Goal: Transaction & Acquisition: Purchase product/service

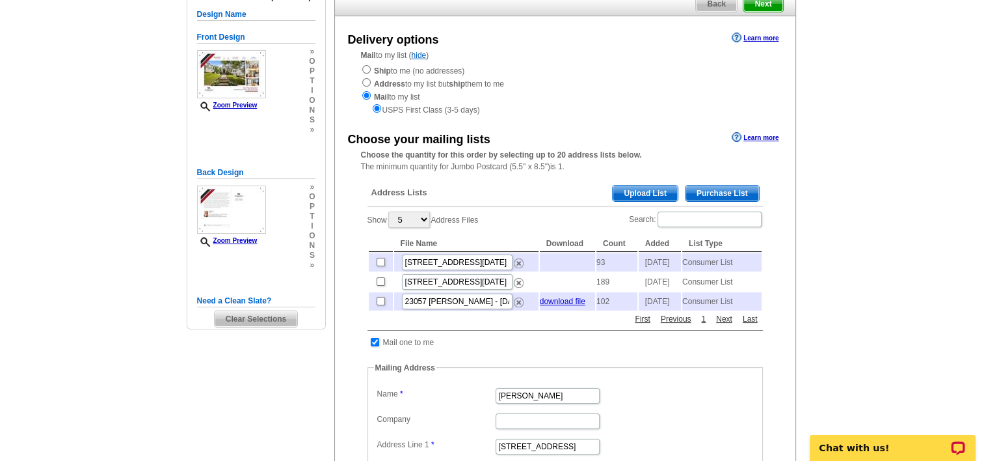
scroll to position [111, 0]
click at [721, 195] on span "Purchase List" at bounding box center [723, 192] width 74 height 16
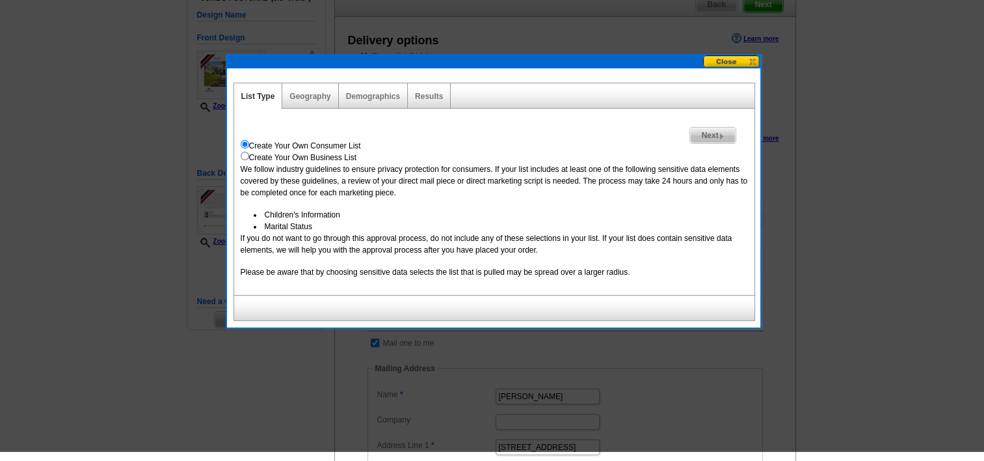
scroll to position [98, 0]
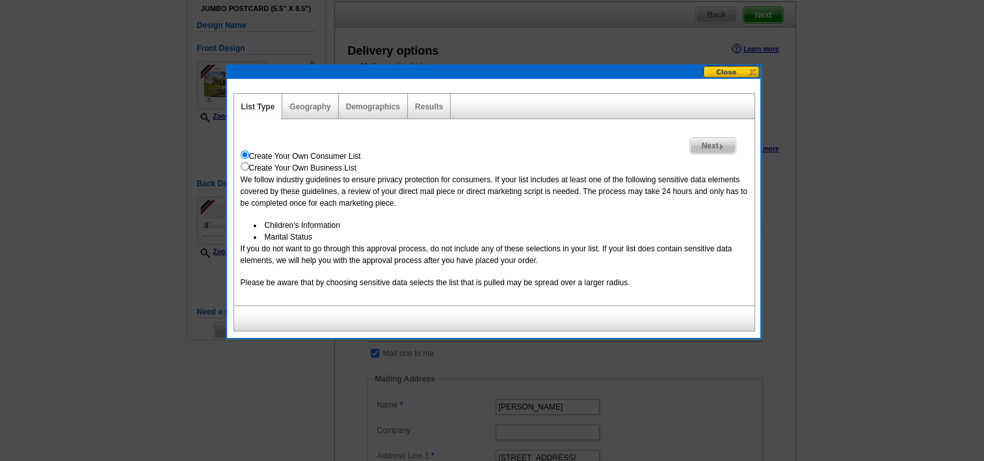
click at [707, 146] on span "Next" at bounding box center [712, 146] width 45 height 16
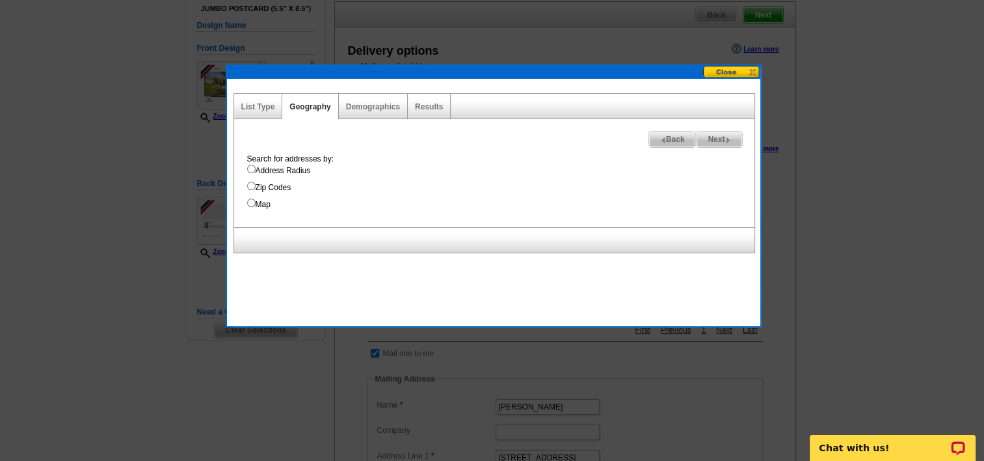
click at [250, 168] on input "Address Radius" at bounding box center [251, 169] width 8 height 8
radio input "true"
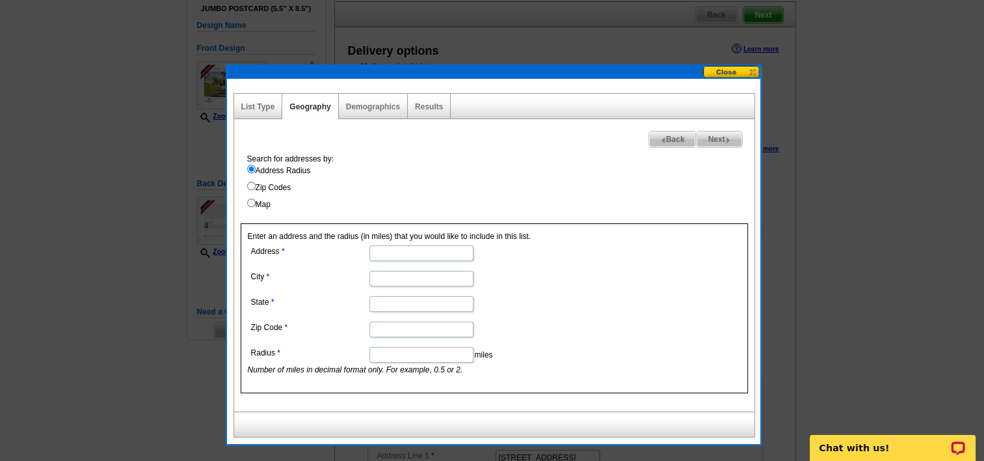
click at [420, 249] on input "Address" at bounding box center [422, 253] width 104 height 16
type input "706 E Prospect"
type input "Red Oak"
type input "IA"
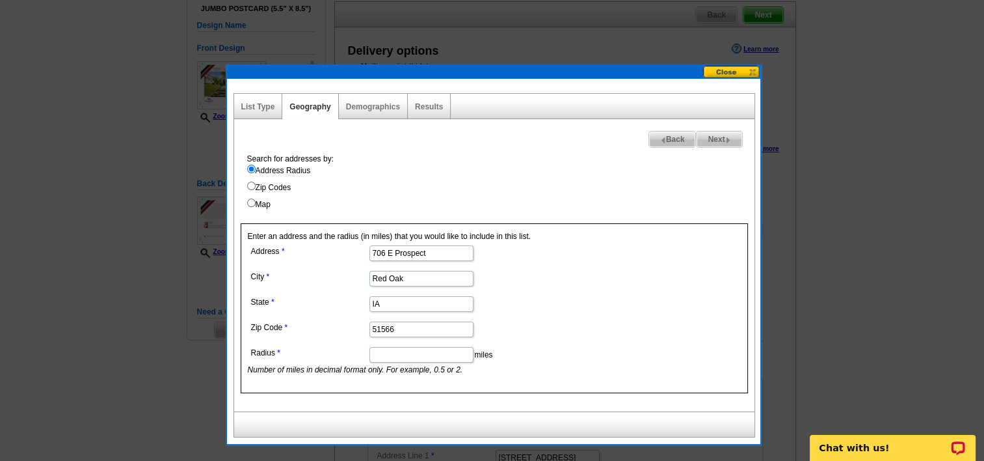
type input "51566"
click at [442, 355] on input "Radius" at bounding box center [422, 355] width 104 height 16
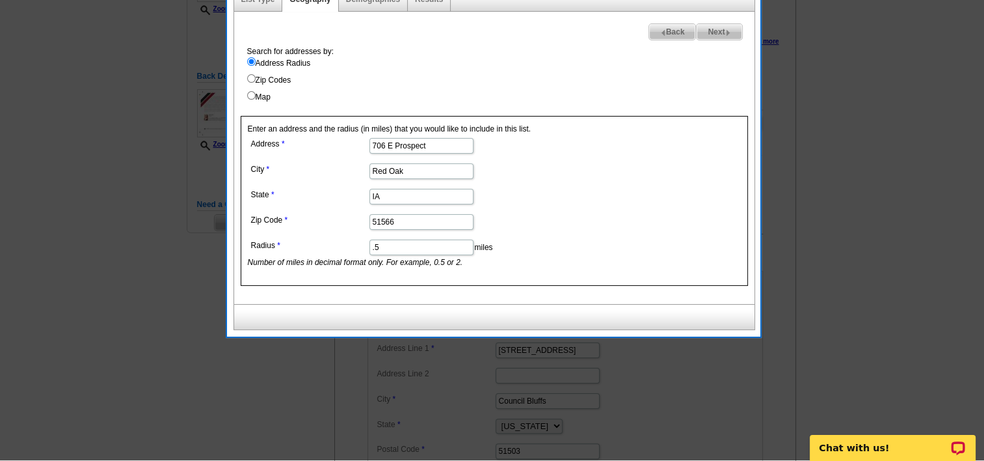
scroll to position [206, 0]
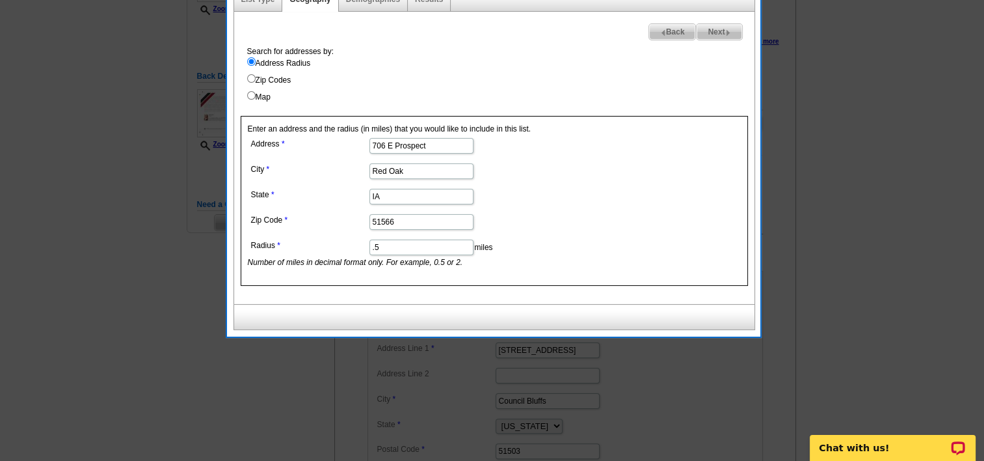
type input ".5"
click at [721, 39] on link "Next" at bounding box center [719, 31] width 46 height 17
select select
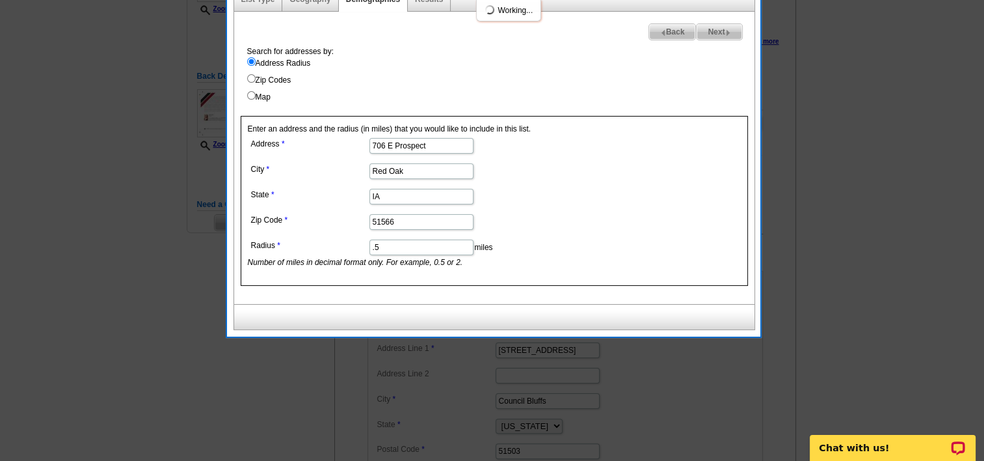
select select
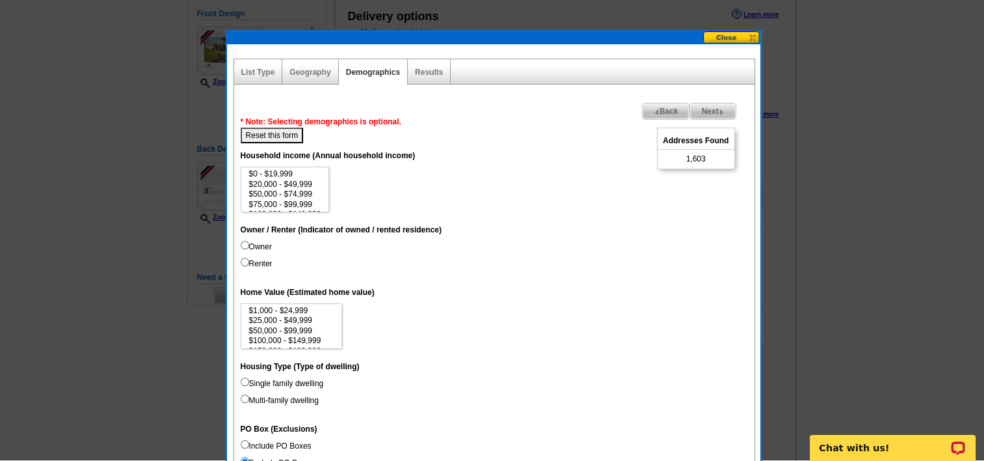
scroll to position [132, 0]
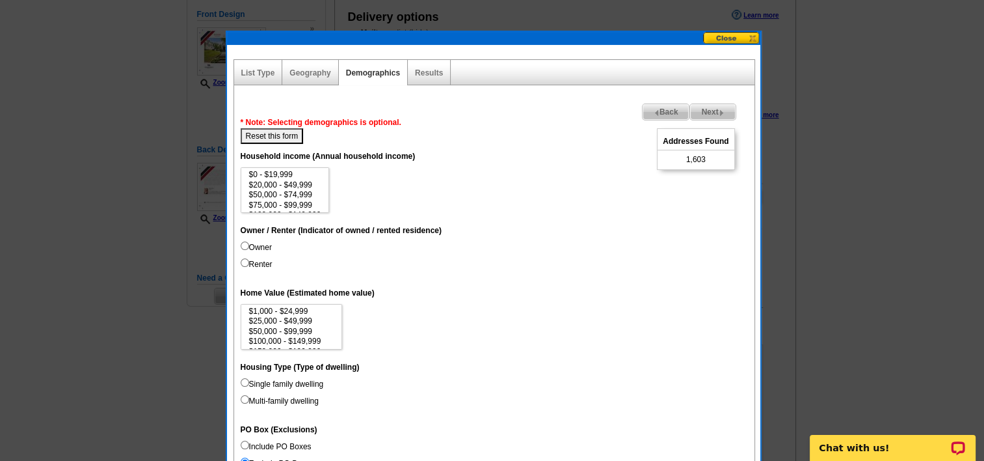
click at [244, 243] on input "Owner" at bounding box center [245, 245] width 8 height 8
radio input "true"
click at [243, 245] on input "Owner" at bounding box center [245, 245] width 8 height 8
click at [245, 262] on input "Renter" at bounding box center [245, 262] width 8 height 8
radio input "true"
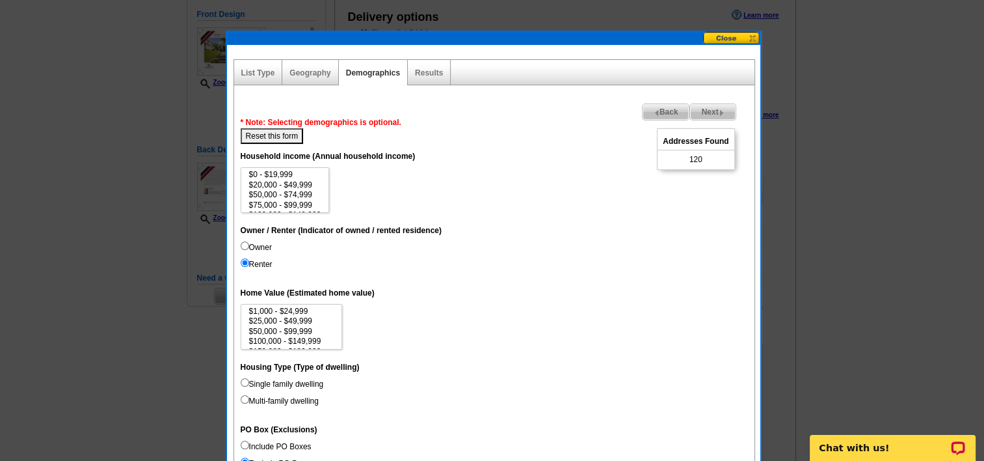
click at [243, 241] on input "Owner" at bounding box center [245, 245] width 8 height 8
radio input "true"
click at [669, 115] on span "Back" at bounding box center [666, 112] width 47 height 16
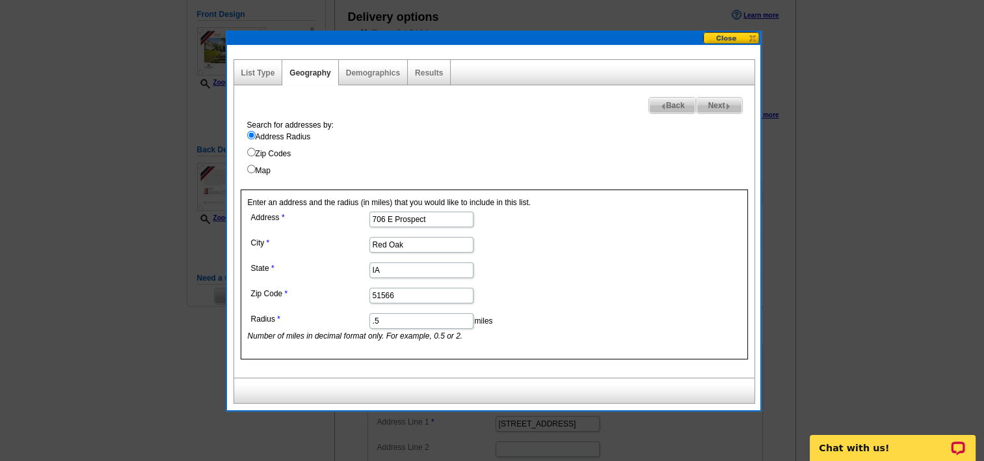
click at [721, 109] on span "Next" at bounding box center [719, 106] width 45 height 16
select select
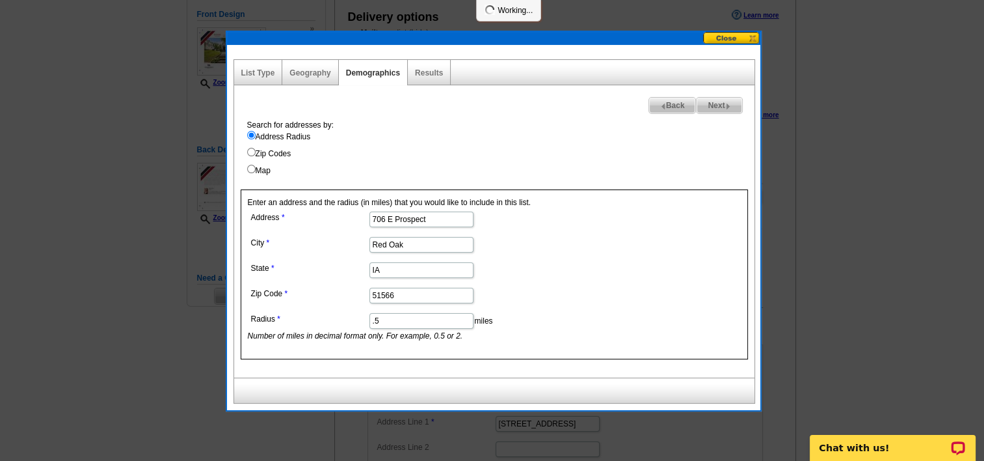
select select
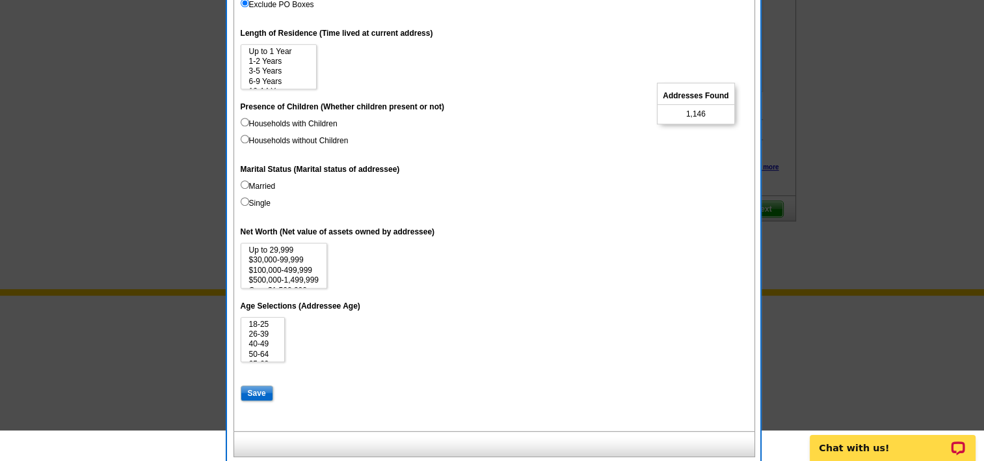
scroll to position [593, 0]
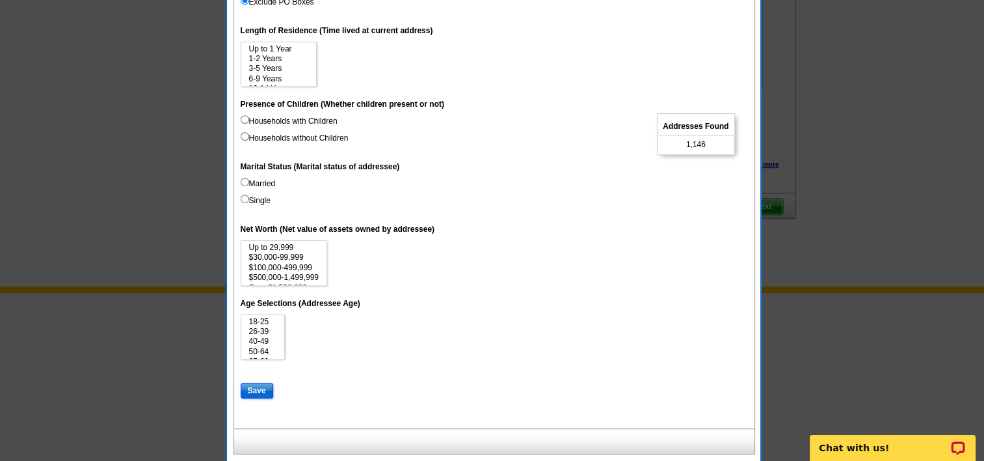
click at [263, 390] on input "Save" at bounding box center [257, 391] width 33 height 16
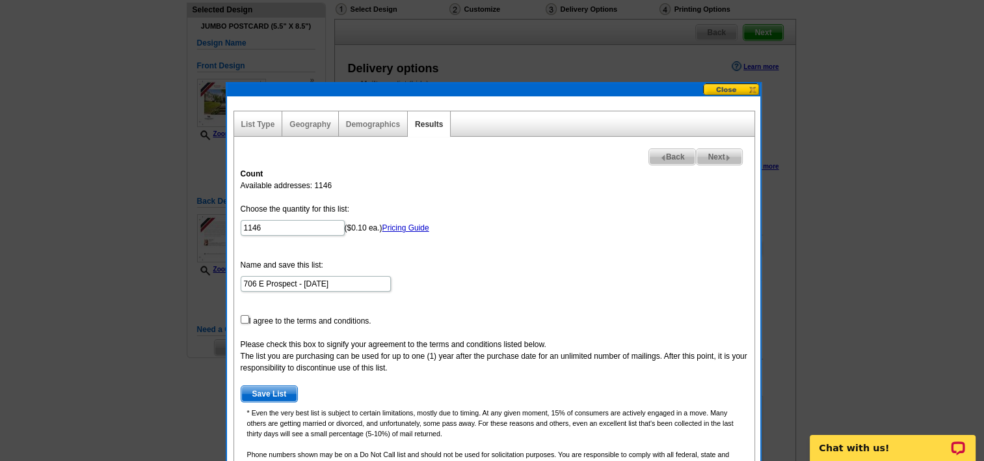
scroll to position [83, 0]
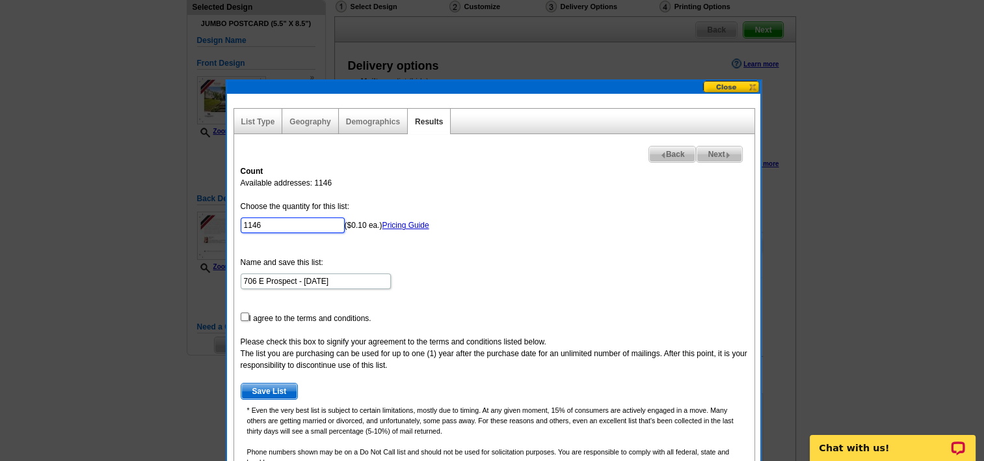
click at [302, 225] on input "1146" at bounding box center [293, 225] width 104 height 16
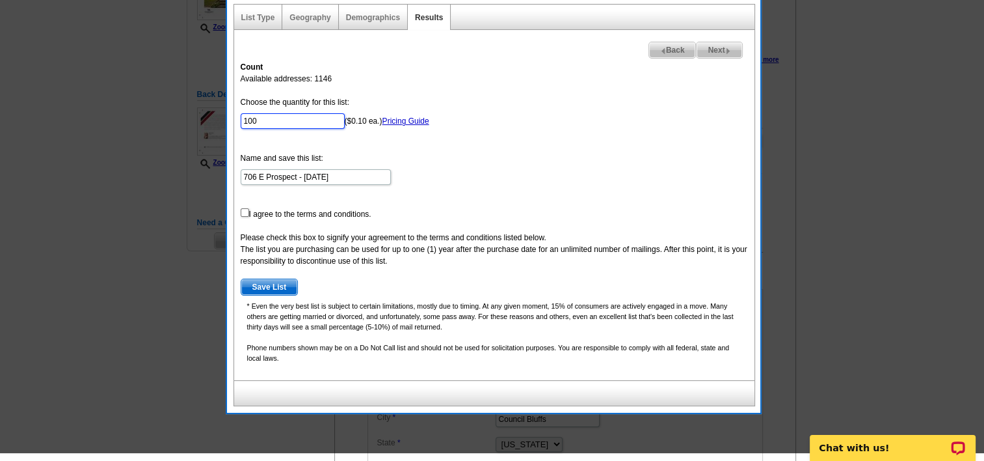
scroll to position [189, 0]
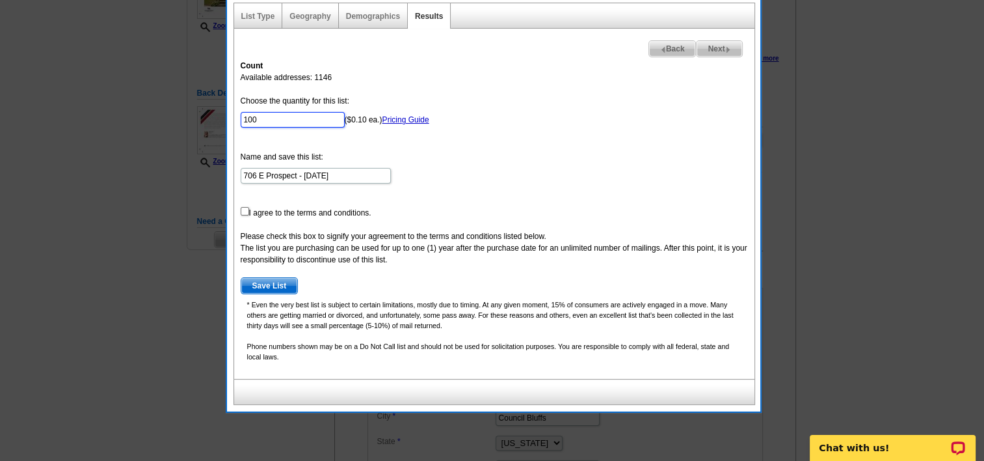
type input "100"
click at [243, 209] on input "checkbox" at bounding box center [245, 211] width 8 height 8
checkbox input "true"
click at [273, 281] on span "Save List" at bounding box center [269, 286] width 57 height 16
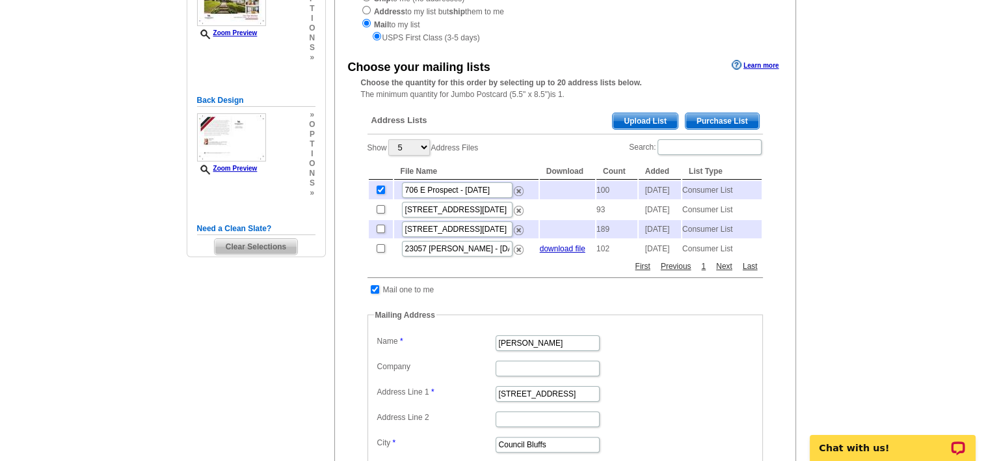
scroll to position [178, 0]
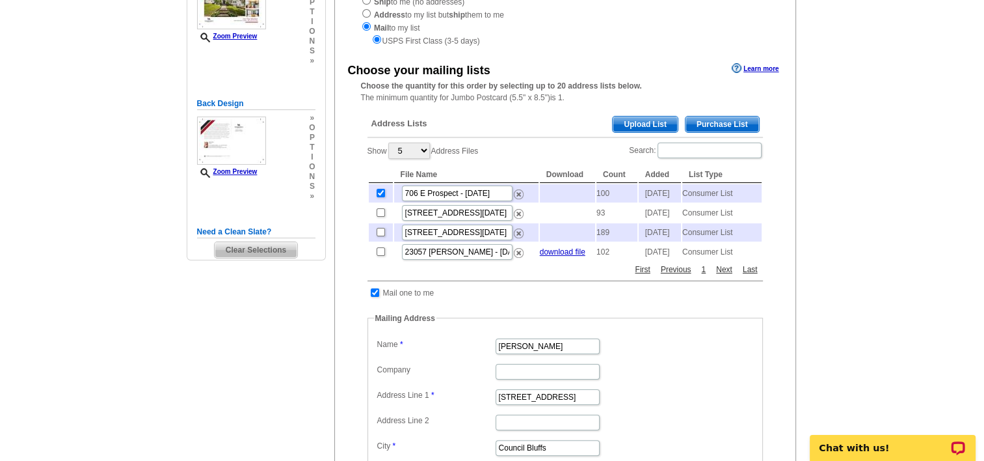
click at [712, 191] on td "Consumer List" at bounding box center [721, 193] width 79 height 18
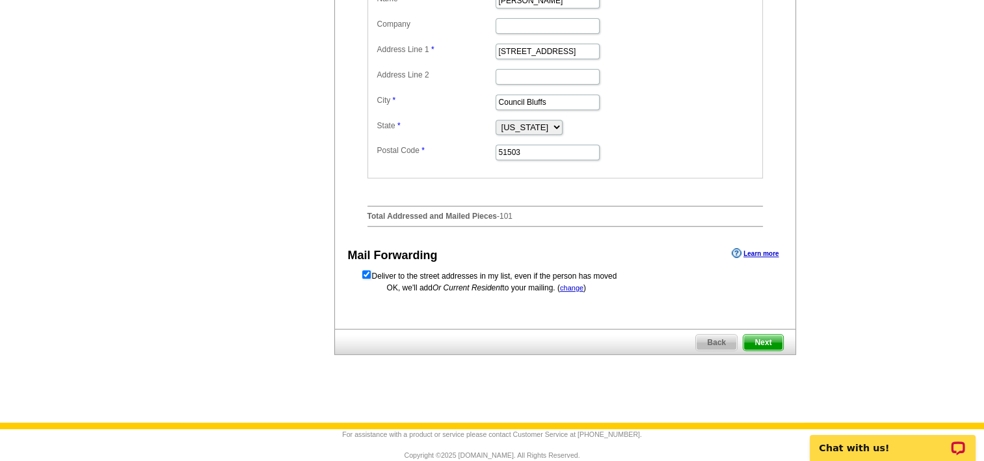
scroll to position [528, 0]
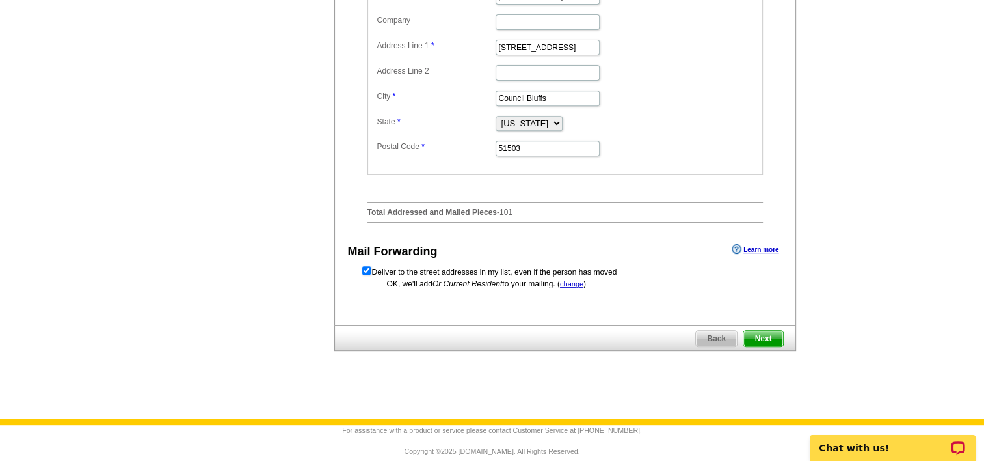
click at [773, 346] on span "Next" at bounding box center [763, 339] width 39 height 16
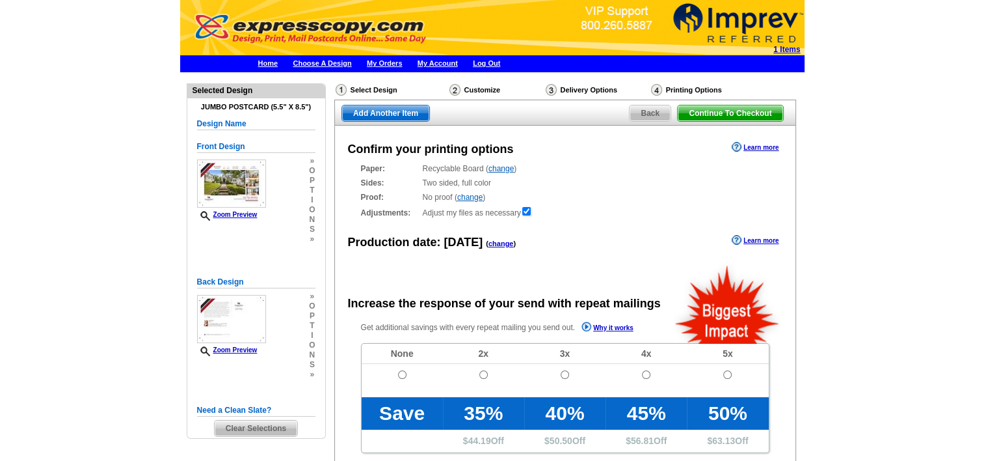
radio input "false"
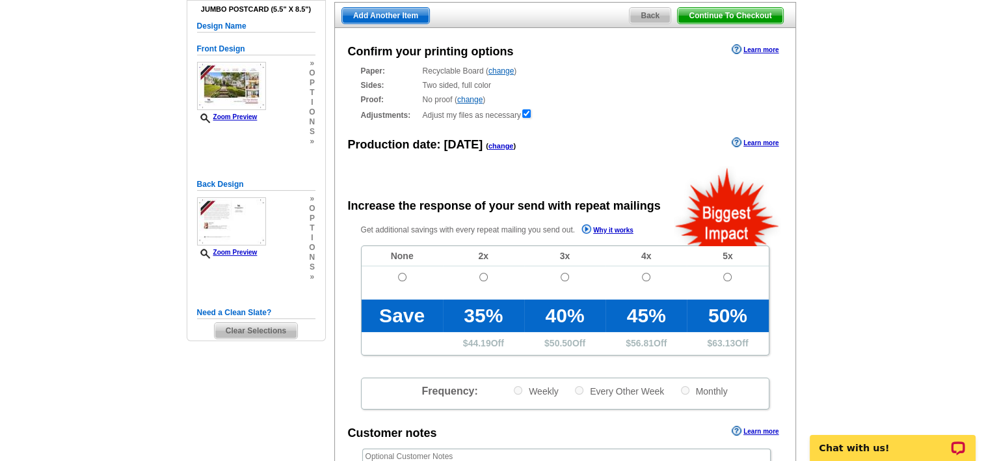
scroll to position [98, 0]
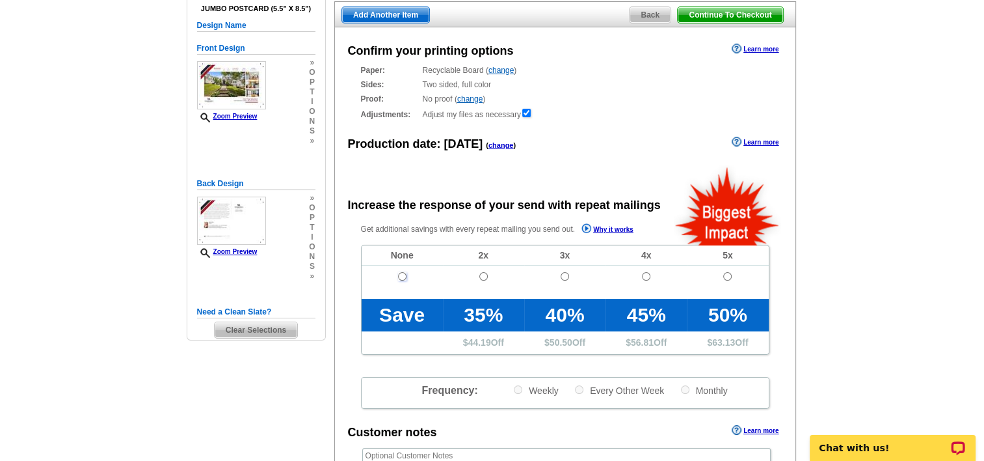
click at [403, 276] on input "radio" at bounding box center [402, 276] width 8 height 8
radio input "true"
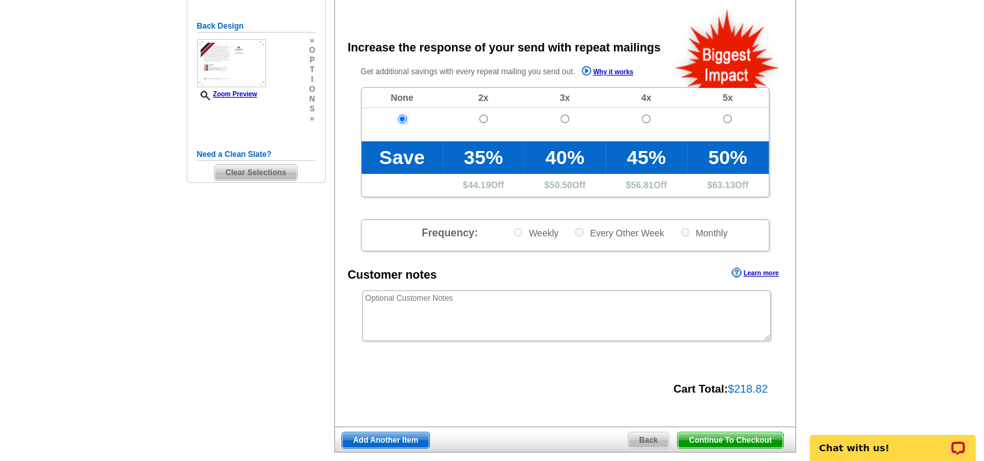
scroll to position [256, 0]
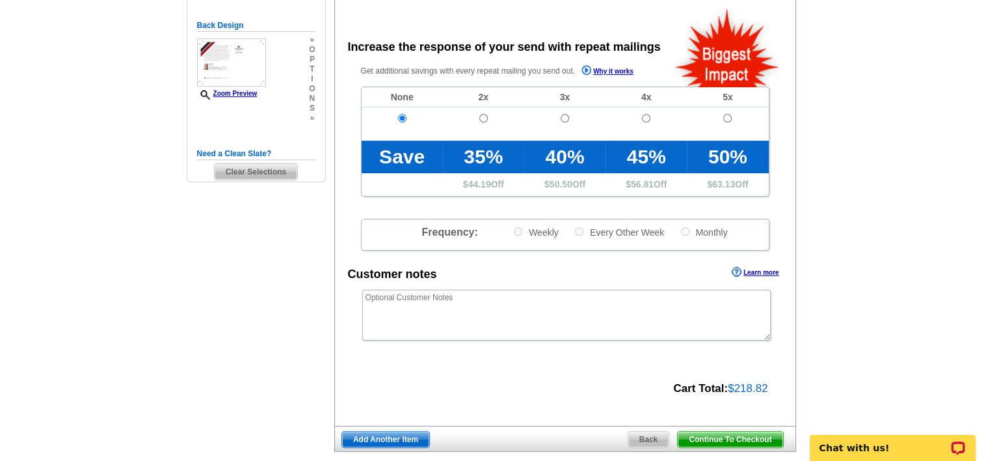
click at [727, 433] on span "Continue To Checkout" at bounding box center [730, 439] width 105 height 16
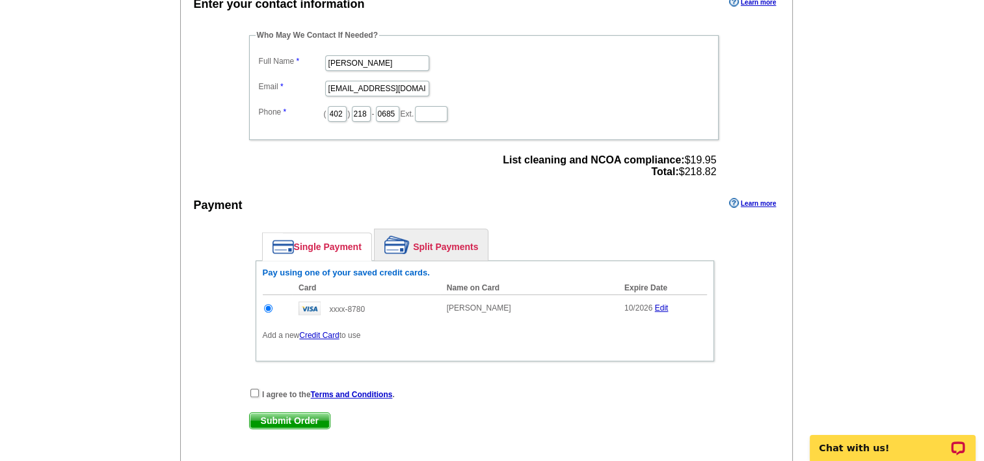
scroll to position [392, 0]
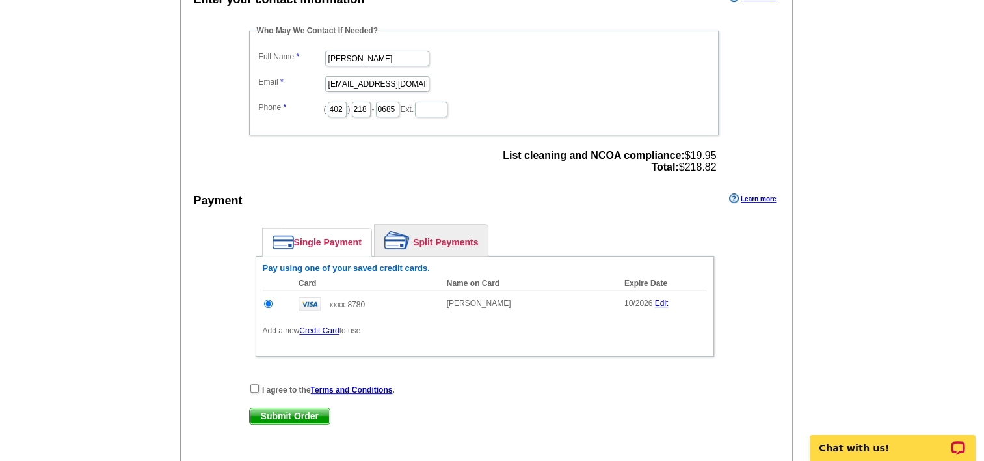
click at [325, 326] on link "Credit Card" at bounding box center [319, 330] width 40 height 9
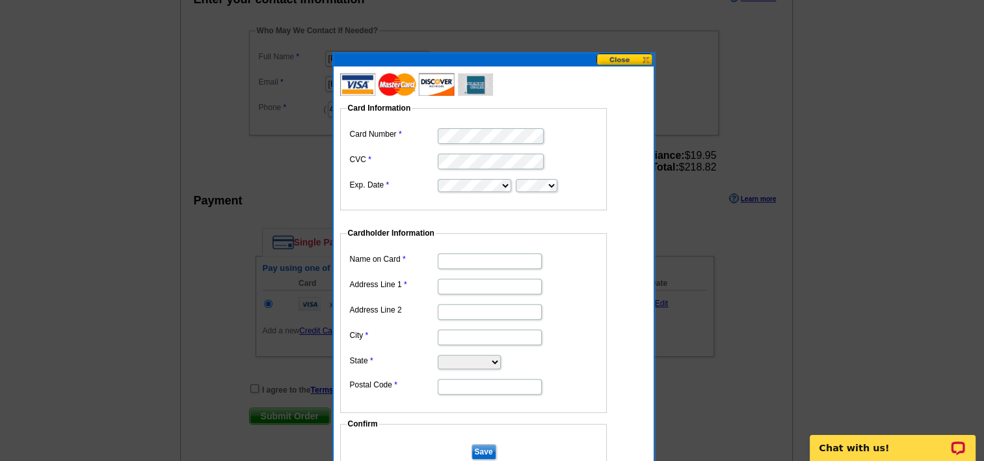
scroll to position [0, 0]
click at [484, 261] on input "Name on Card" at bounding box center [490, 261] width 104 height 16
type input "Anna scott"
type input "21466 Applewood Rd"
type input "Council Bluffs"
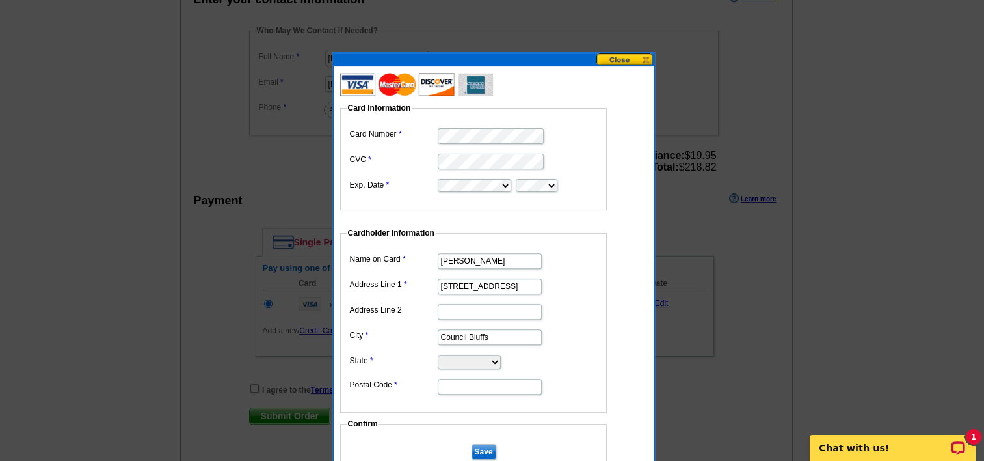
type input "68134"
click at [483, 362] on select "Alabama Alaska Arizona Arkansas California Colorado Connecticut District of Col…" at bounding box center [469, 362] width 63 height 14
select select "IA"
click at [438, 355] on select "Alabama Alaska Arizona Arkansas California Colorado Connecticut District of Col…" at bounding box center [469, 362] width 63 height 14
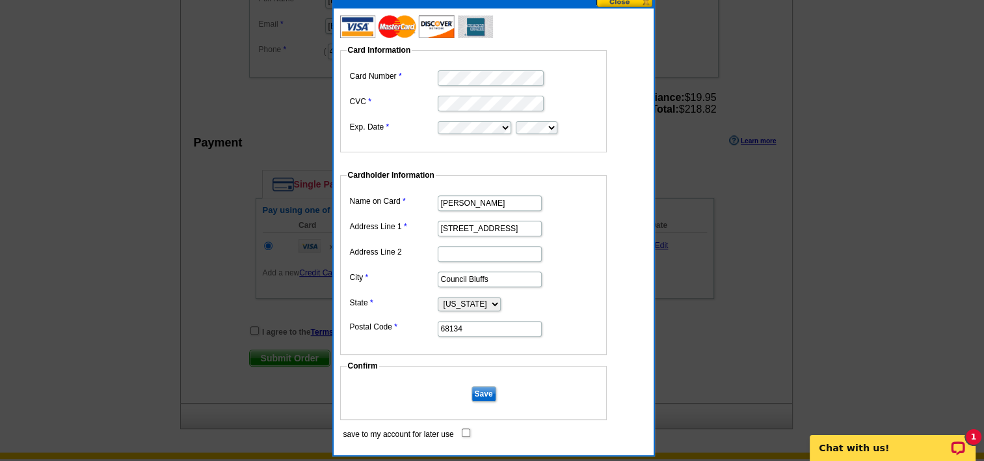
click at [474, 328] on input "68134" at bounding box center [490, 329] width 104 height 16
type input "15103"
click at [466, 428] on input "save to my account for later use" at bounding box center [466, 432] width 8 height 8
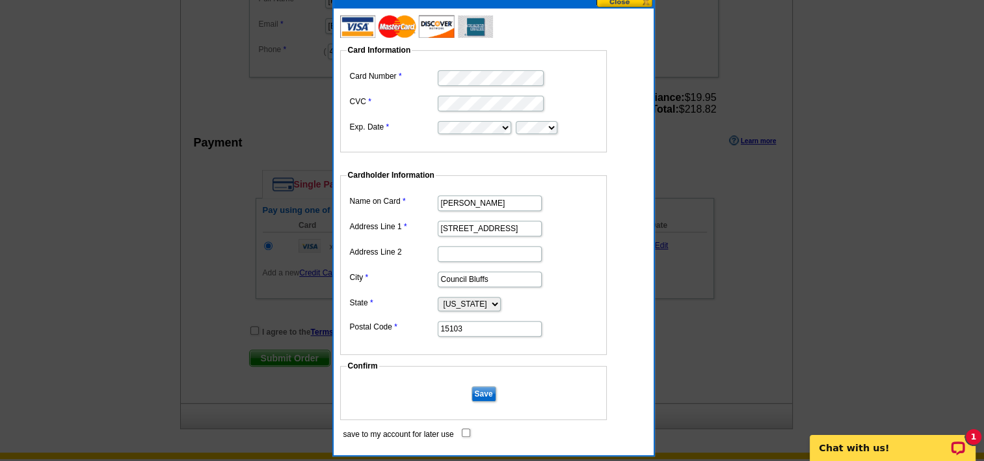
checkbox input "true"
click at [488, 390] on input "Save" at bounding box center [484, 394] width 25 height 16
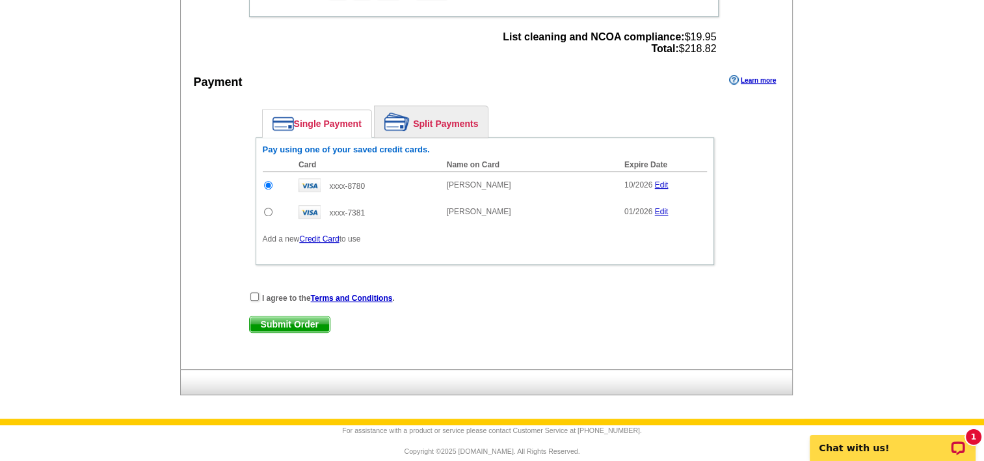
scroll to position [513, 0]
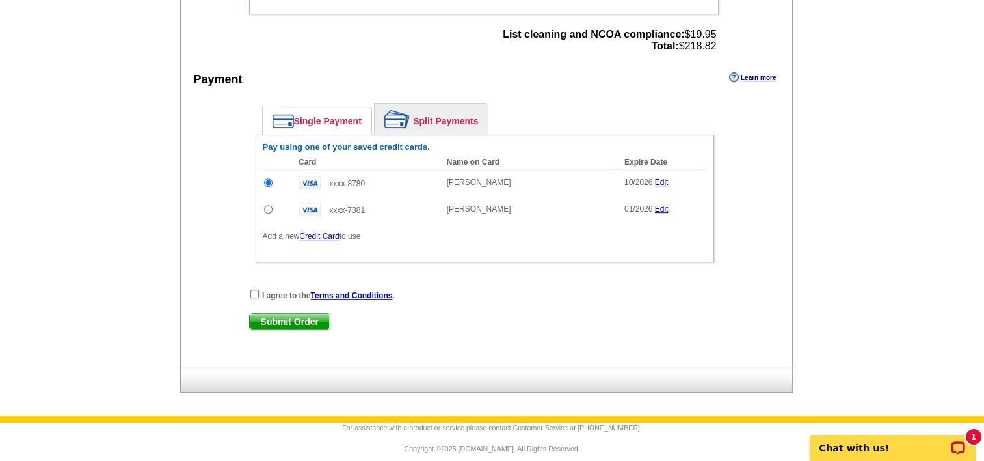
click at [270, 205] on input "radio" at bounding box center [268, 209] width 8 height 8
radio input "true"
click at [256, 290] on input "checkbox" at bounding box center [254, 294] width 8 height 8
checkbox input "true"
click at [276, 314] on span "Submit Order" at bounding box center [290, 322] width 80 height 16
